Goal: Task Accomplishment & Management: Use online tool/utility

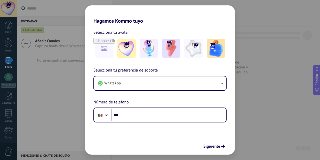
click at [148, 83] on button "WhatsApp" at bounding box center [160, 84] width 132 height 14
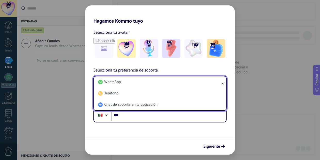
click at [148, 83] on li "WhatsApp" at bounding box center [159, 82] width 126 height 11
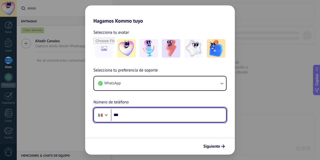
click at [137, 113] on input "***" at bounding box center [168, 115] width 115 height 12
click at [105, 115] on div at bounding box center [106, 115] width 6 height 6
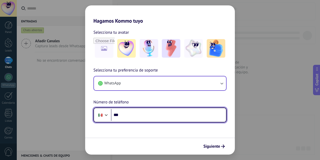
click at [124, 90] on div "Selecciona tu preferencia de soporte WhatsApp Número de teléfono Phone ***" at bounding box center [159, 94] width 149 height 55
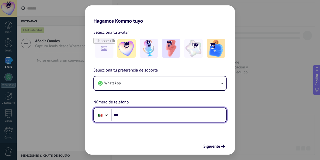
click at [121, 113] on input "***" at bounding box center [168, 115] width 115 height 12
type input "**"
type input "**********"
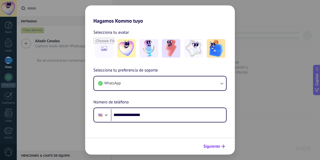
click at [218, 147] on span "Siguiente" at bounding box center [211, 147] width 17 height 4
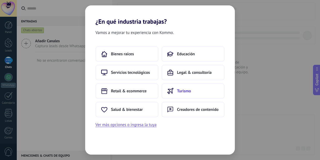
click at [184, 92] on span "Turismo" at bounding box center [184, 91] width 14 height 5
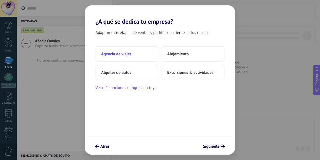
click at [137, 52] on button "Agencia de viajes" at bounding box center [126, 53] width 63 height 15
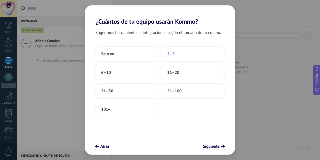
click at [172, 54] on span "2–5" at bounding box center [170, 54] width 7 height 5
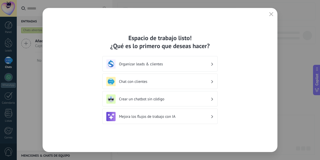
click at [183, 63] on h3 "Organizar leads & clientes" at bounding box center [164, 64] width 91 height 5
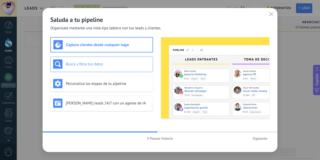
click at [111, 66] on h3 "Busca y filtra tus datos" at bounding box center [108, 64] width 84 height 5
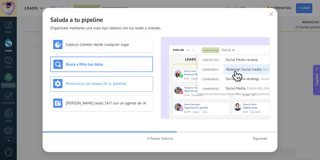
click at [112, 78] on div "Personaliza las etapas de tu pipeline" at bounding box center [101, 83] width 103 height 15
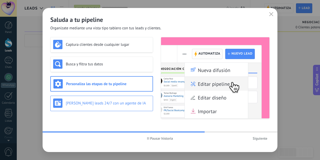
click at [103, 99] on div "[PERSON_NAME] leads 24/7 con un agente de IA" at bounding box center [101, 103] width 97 height 9
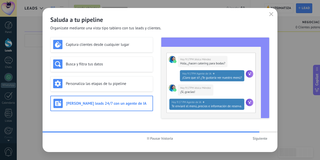
click at [263, 138] on span "Siguiente" at bounding box center [259, 139] width 15 height 4
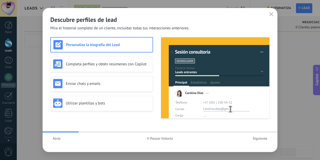
click at [126, 44] on h3 "Personaliza la biografía del Lead" at bounding box center [108, 45] width 84 height 5
click at [122, 61] on div "Completa perfiles y obtén resúmenes con Copilot" at bounding box center [101, 64] width 97 height 9
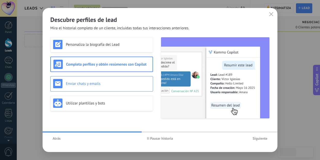
click at [120, 82] on h3 "Enviar chats y emails" at bounding box center [108, 83] width 84 height 5
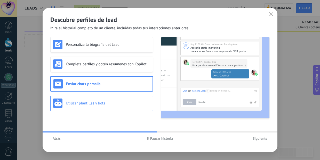
click at [110, 103] on h3 "Utilizar plantillas y bots" at bounding box center [108, 103] width 84 height 5
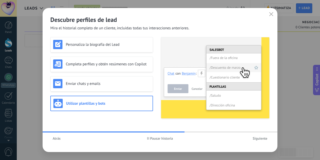
click at [259, 140] on span "Siguiente" at bounding box center [259, 139] width 15 height 4
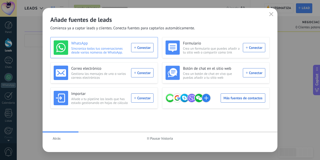
click at [146, 49] on div "WhatsApp Sincroniza todas tus conversaciones desde varios números de WhatsApp. …" at bounding box center [104, 47] width 100 height 14
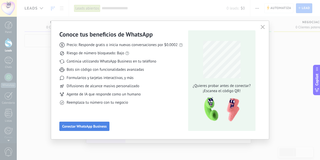
click at [87, 127] on span "Conectar WhatsApp Business" at bounding box center [84, 127] width 44 height 4
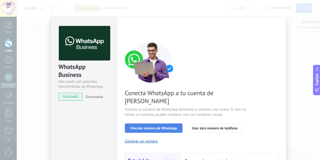
click at [152, 127] on span "Vincular número de WhatsApp" at bounding box center [153, 129] width 47 height 4
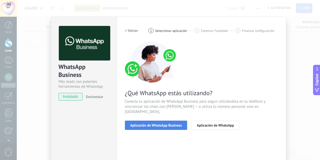
click at [172, 124] on span "Aplicación de WhatsApp Business" at bounding box center [156, 126] width 52 height 4
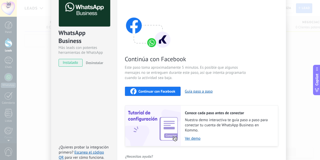
scroll to position [39, 0]
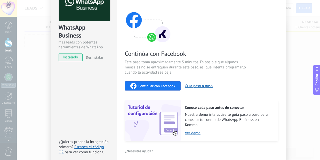
click at [166, 83] on div "Continuar con Facebook" at bounding box center [152, 86] width 45 height 6
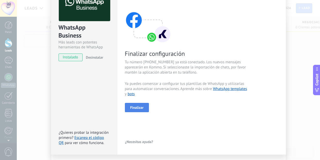
click at [140, 109] on span "Finalizar" at bounding box center [136, 108] width 13 height 4
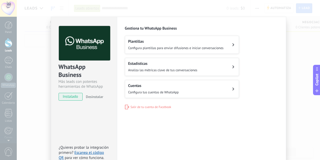
scroll to position [0, 0]
click at [195, 89] on button "Cuentas Configura tus cuentas de WhatsApp" at bounding box center [182, 89] width 114 height 18
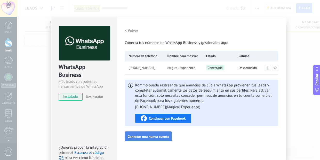
click at [161, 139] on span "Conectar una nueva cuenta" at bounding box center [148, 137] width 41 height 4
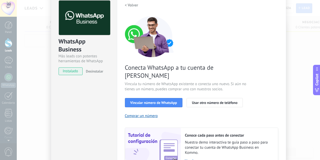
scroll to position [25, 0]
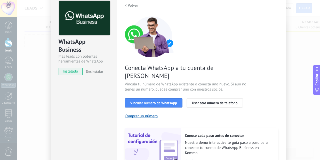
click at [112, 76] on div "WhatsApp Business Más leads con potentes herramientas de WhatsApp instalado Des…" at bounding box center [84, 36] width 66 height 88
click at [122, 62] on div "Configuraciones Autorizaciones This tab logs the users who have granted integra…" at bounding box center [201, 91] width 169 height 201
click at [124, 1] on div "Configuraciones Autorizaciones This tab logs the users who have granted integra…" at bounding box center [201, 91] width 169 height 201
click at [125, 5] on h2 "< Volver" at bounding box center [131, 5] width 13 height 5
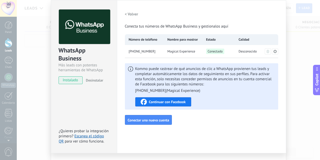
scroll to position [16, 0]
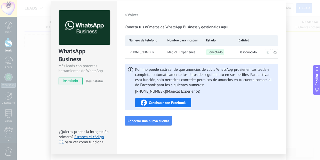
click at [131, 14] on h2 "< Volver" at bounding box center [131, 15] width 13 height 5
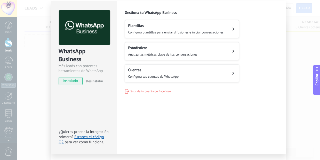
click at [213, 29] on div "Plantillas Configura plantillas para enviar difusiones e iniciar conversaciones" at bounding box center [175, 28] width 95 height 11
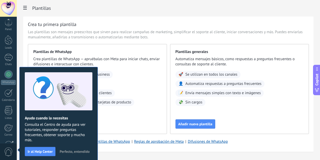
scroll to position [54, 0]
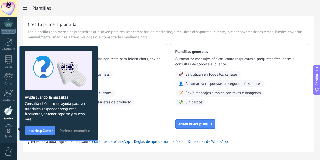
click at [82, 130] on span "Perfecto, entendido" at bounding box center [75, 131] width 30 height 4
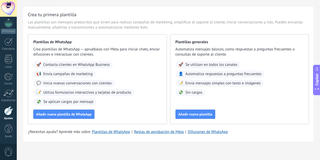
scroll to position [13, 0]
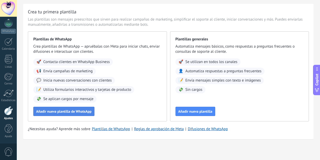
click at [76, 107] on button "Añadir nueva plantilla de WhatsApp" at bounding box center [63, 111] width 61 height 9
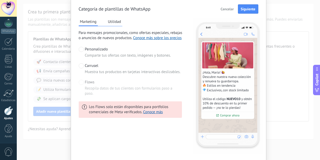
scroll to position [19, 0]
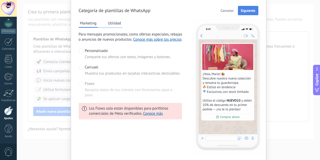
click at [242, 10] on span "Siguiente" at bounding box center [247, 11] width 15 height 4
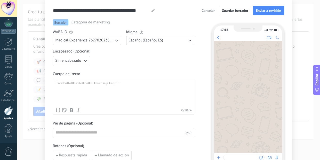
click at [86, 61] on icon "button" at bounding box center [85, 60] width 5 height 5
click at [86, 61] on li "Sin encabezado" at bounding box center [70, 60] width 40 height 9
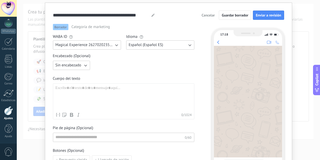
scroll to position [14, 0]
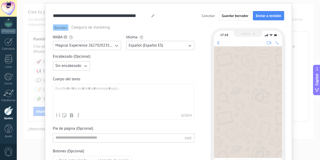
click at [87, 29] on span "Categoría de marketing" at bounding box center [90, 27] width 38 height 5
click at [88, 27] on span "Categoría de marketing" at bounding box center [90, 27] width 38 height 5
click at [72, 66] on span "Sin encabezado" at bounding box center [68, 65] width 26 height 5
click at [70, 73] on li "Texto" at bounding box center [70, 74] width 40 height 9
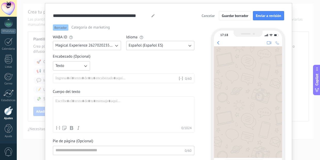
click at [89, 77] on div at bounding box center [116, 78] width 123 height 5
